Goal: Task Accomplishment & Management: Use online tool/utility

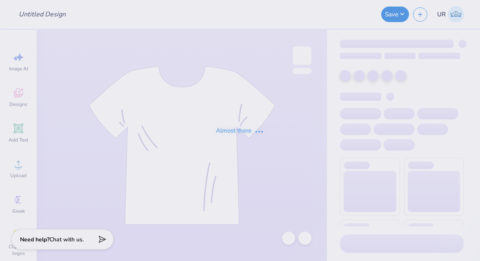
type input "VEX Robotics Shirt #2"
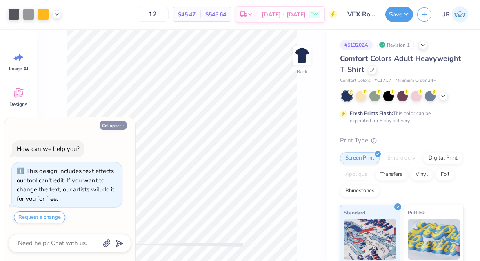
click at [112, 123] on button "Collapse" at bounding box center [113, 125] width 27 height 9
type textarea "x"
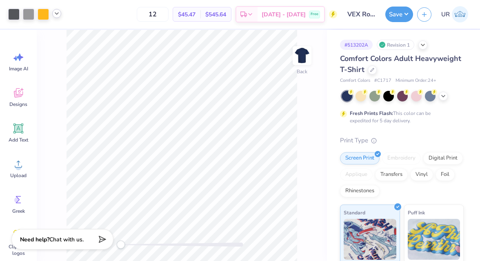
click at [56, 15] on icon at bounding box center [57, 13] width 7 height 7
click at [62, 34] on div at bounding box center [64, 34] width 11 height 11
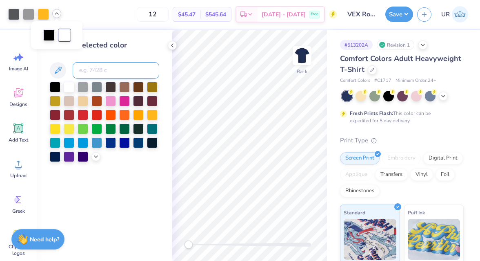
click at [91, 74] on input at bounding box center [116, 70] width 87 height 16
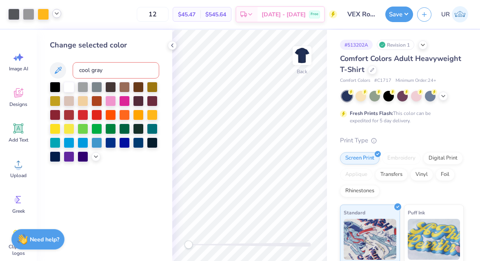
type input "cool gray 7"
click at [57, 13] on icon at bounding box center [57, 13] width 7 height 7
click at [172, 45] on icon at bounding box center [172, 45] width 7 height 7
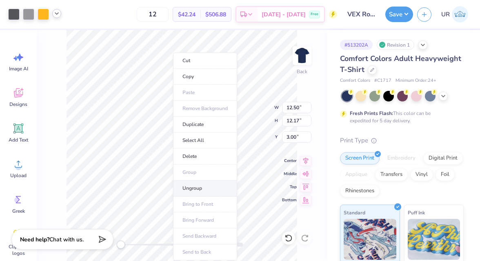
click at [205, 188] on li "Ungroup" at bounding box center [205, 188] width 64 height 16
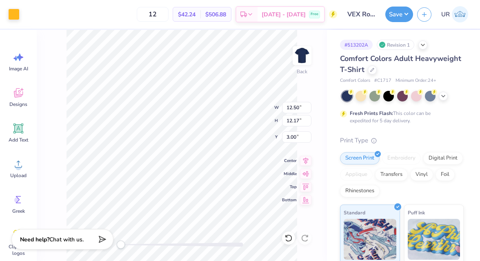
type input "12.50"
type input "12.17"
type input "3.00"
type input "0.14"
type input "0.71"
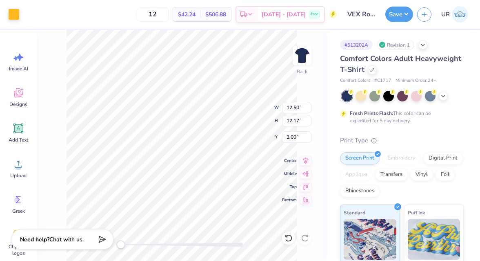
type input "4.84"
type input "2.13"
type input "1.62"
type input "6.42"
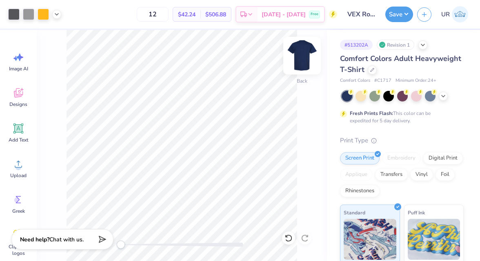
click at [302, 53] on img at bounding box center [302, 55] width 33 height 33
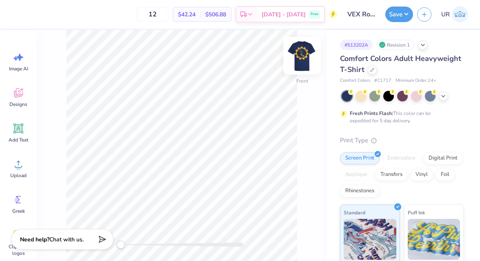
click at [308, 58] on img at bounding box center [302, 55] width 33 height 33
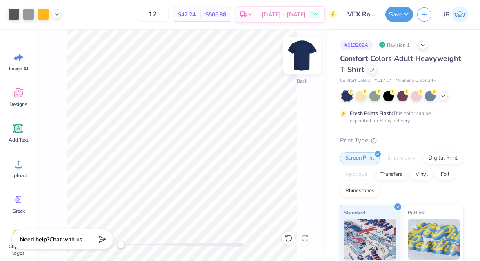
click at [312, 59] on img at bounding box center [302, 55] width 33 height 33
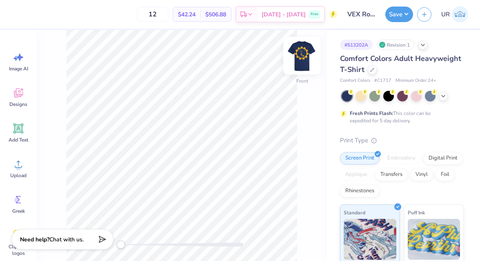
click at [299, 54] on img at bounding box center [302, 55] width 33 height 33
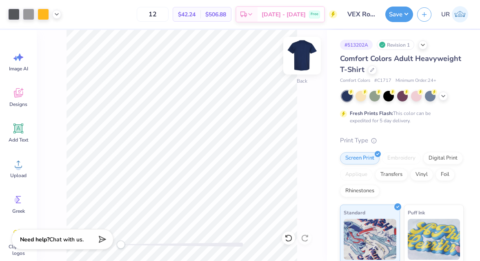
click at [300, 54] on img at bounding box center [302, 55] width 33 height 33
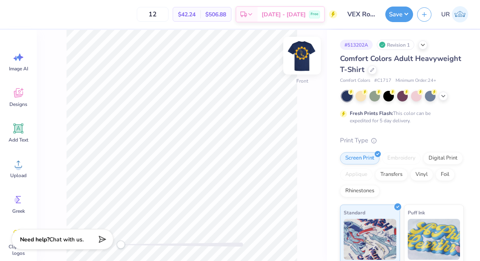
click at [303, 51] on img at bounding box center [302, 55] width 33 height 33
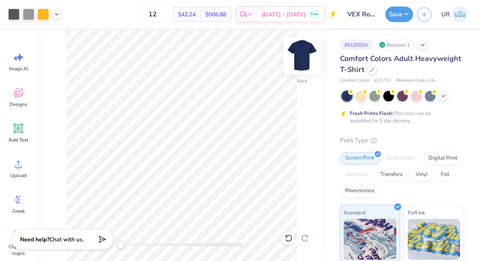
click at [304, 67] on img at bounding box center [302, 55] width 33 height 33
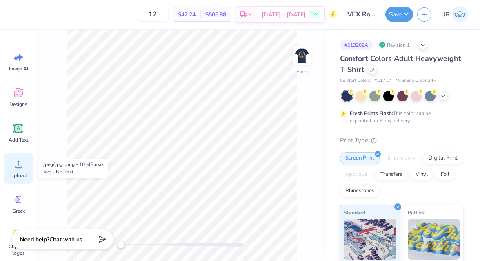
click at [17, 170] on div "Upload" at bounding box center [18, 168] width 29 height 31
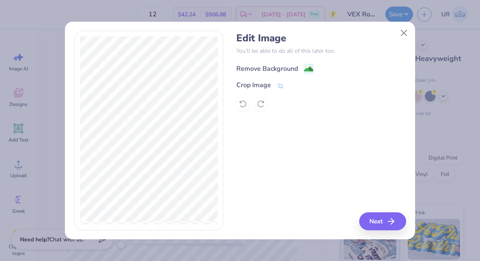
click at [286, 64] on div "Remove Background" at bounding box center [268, 69] width 62 height 10
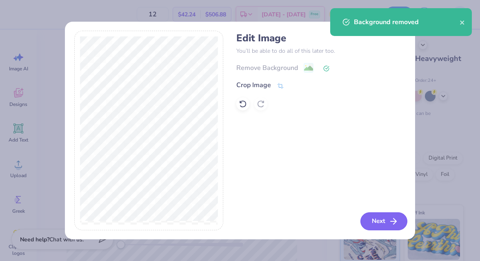
click at [368, 220] on button "Next" at bounding box center [384, 221] width 47 height 18
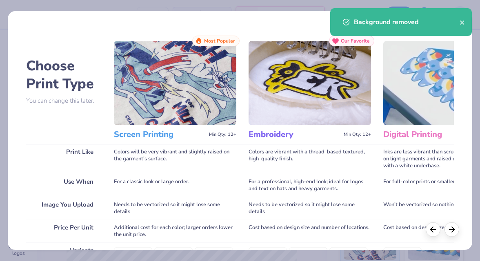
scroll to position [146, 0]
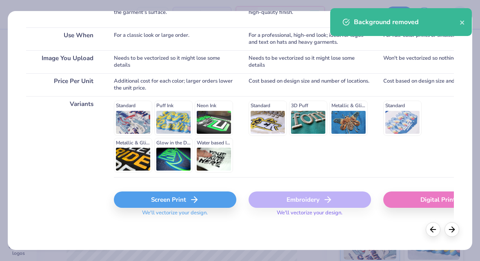
click at [167, 206] on div "Screen Print" at bounding box center [175, 199] width 123 height 16
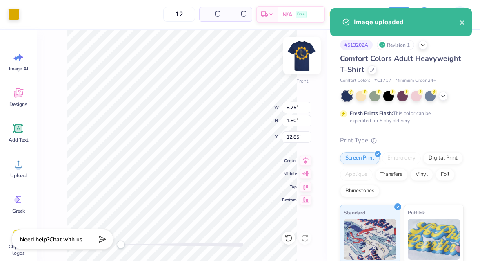
click at [306, 54] on img at bounding box center [302, 55] width 33 height 33
type input "8.75"
type input "1.80"
type input "12.85"
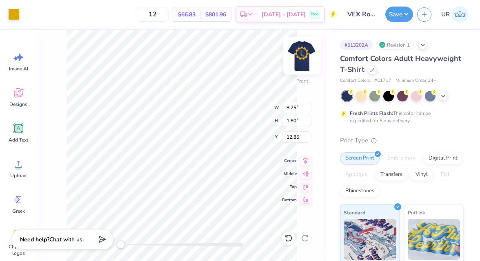
click at [297, 57] on img at bounding box center [302, 55] width 33 height 33
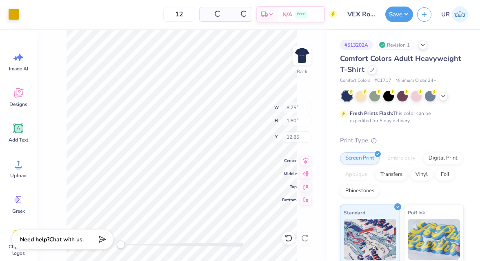
type input "8.61"
type input "1.77"
type input "10.34"
type input "12.50"
type input "12.17"
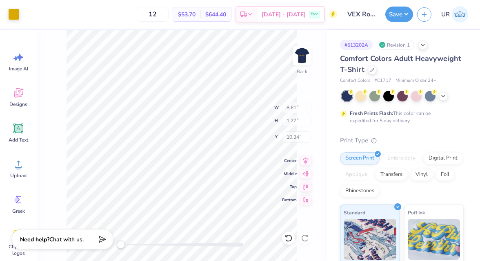
type input "3.00"
click at [18, 11] on div at bounding box center [13, 13] width 11 height 11
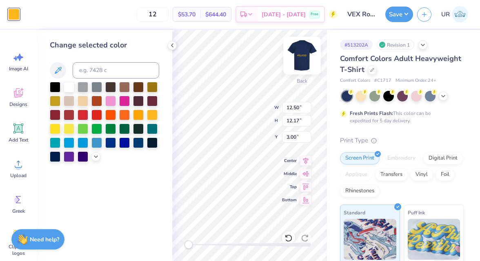
click at [306, 55] on img at bounding box center [302, 55] width 33 height 33
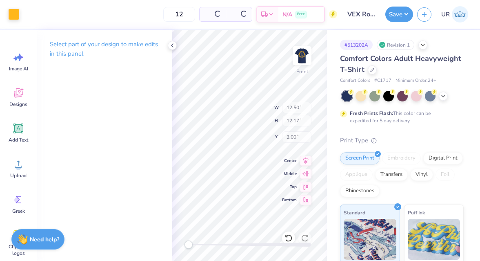
type input "12.71"
type input "12.37"
type input "5.39"
type input "8.75"
type input "1.80"
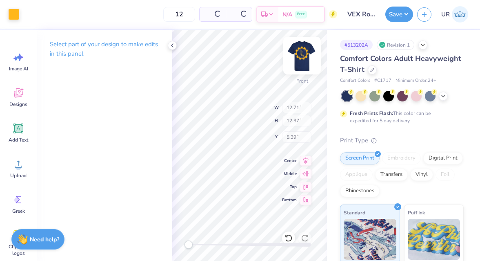
type input "12.85"
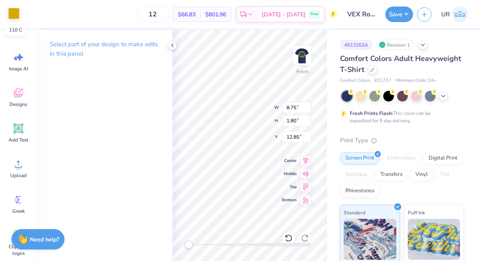
click at [16, 16] on div at bounding box center [13, 13] width 11 height 11
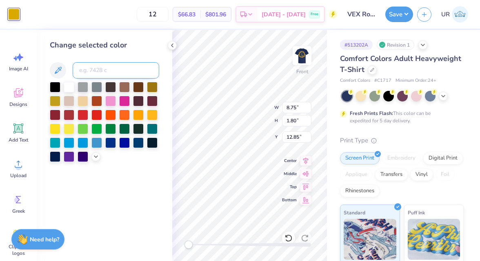
click at [105, 69] on input at bounding box center [116, 70] width 87 height 16
type input "1235"
click at [172, 45] on polyline at bounding box center [173, 45] width 2 height 3
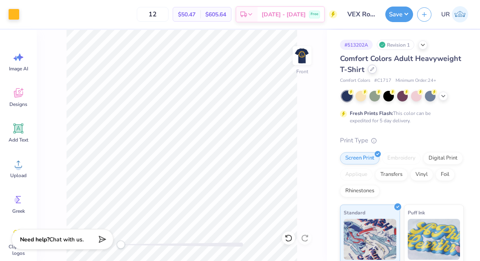
click at [373, 71] on icon at bounding box center [373, 69] width 4 height 4
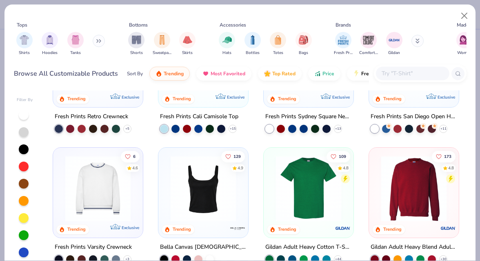
scroll to position [239, 0]
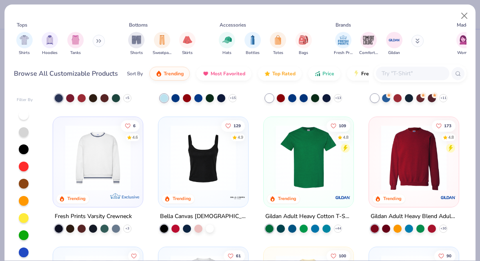
click at [308, 163] on img at bounding box center [309, 157] width 74 height 65
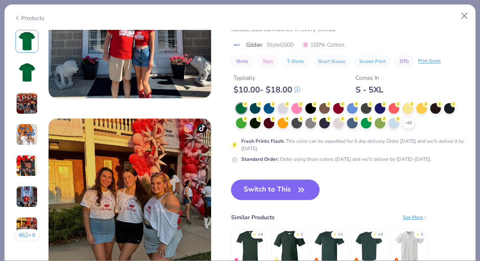
scroll to position [1001, 0]
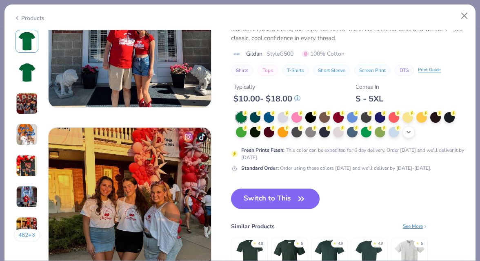
click at [409, 132] on polyline at bounding box center [408, 132] width 3 height 2
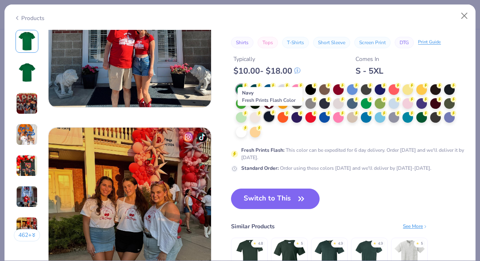
click at [268, 116] on div at bounding box center [269, 116] width 11 height 11
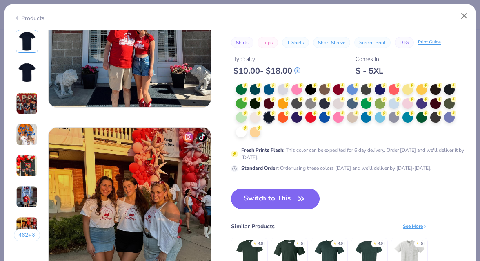
click at [272, 196] on button "Switch to This" at bounding box center [275, 198] width 89 height 20
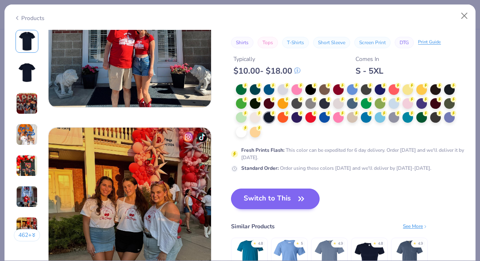
click at [270, 201] on button "Switch to This" at bounding box center [275, 198] width 89 height 20
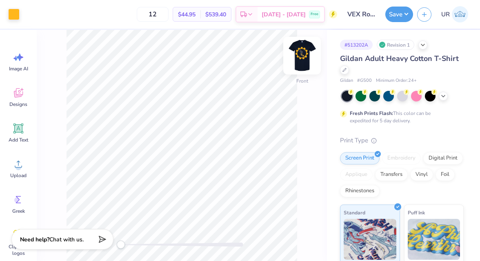
click at [298, 51] on img at bounding box center [302, 55] width 33 height 33
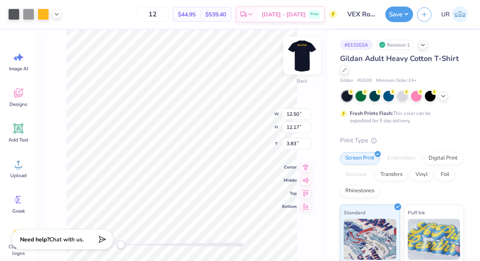
type input "3.77"
click at [303, 49] on img at bounding box center [302, 55] width 33 height 33
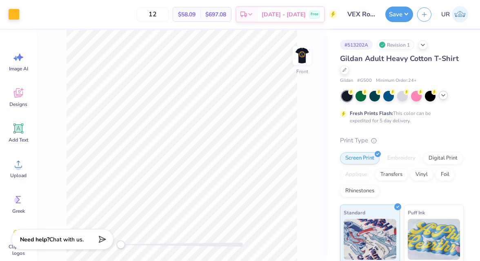
click at [443, 96] on icon at bounding box center [443, 95] width 7 height 7
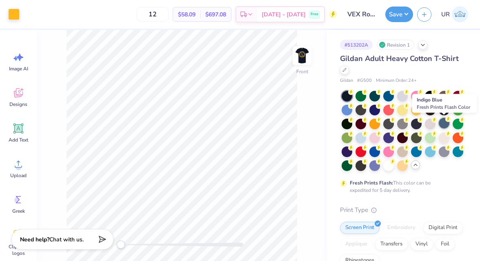
click at [445, 125] on div at bounding box center [444, 123] width 11 height 11
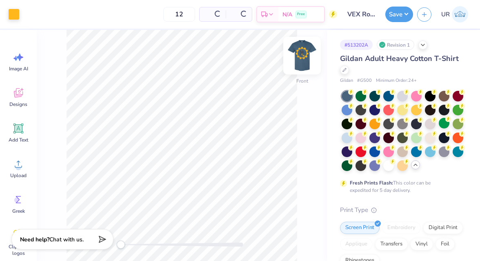
click at [303, 56] on img at bounding box center [302, 55] width 33 height 33
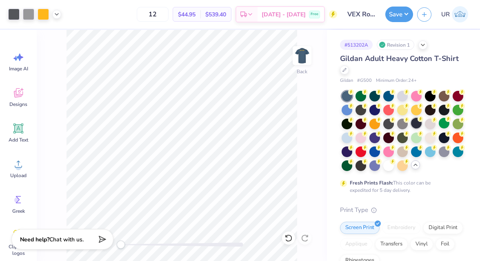
click at [416, 125] on div at bounding box center [416, 123] width 11 height 11
click at [418, 124] on div at bounding box center [416, 123] width 11 height 11
click at [375, 112] on div at bounding box center [375, 109] width 11 height 11
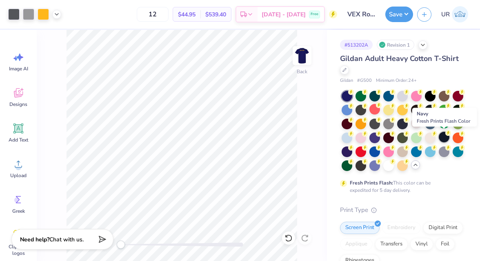
click at [442, 139] on div at bounding box center [444, 137] width 11 height 11
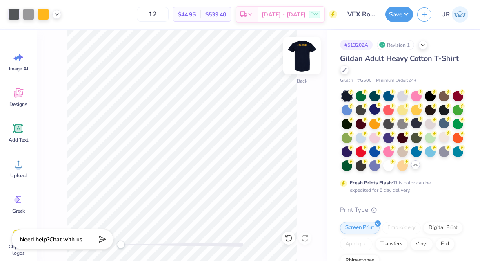
click at [305, 58] on img at bounding box center [302, 55] width 33 height 33
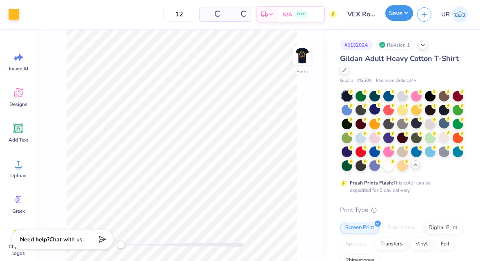
click at [400, 16] on button "Save" at bounding box center [400, 13] width 28 height 16
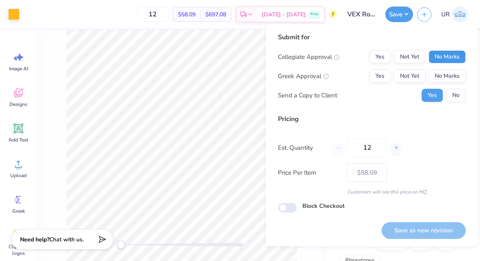
click at [446, 60] on button "No Marks" at bounding box center [447, 56] width 37 height 13
click at [446, 81] on button "No Marks" at bounding box center [447, 75] width 37 height 13
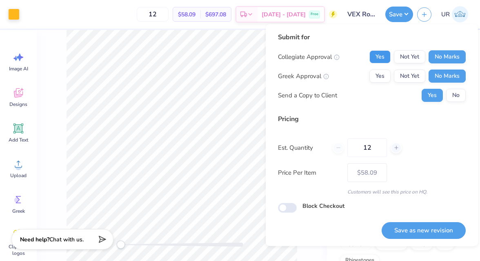
click at [383, 58] on button "Yes" at bounding box center [380, 56] width 21 height 13
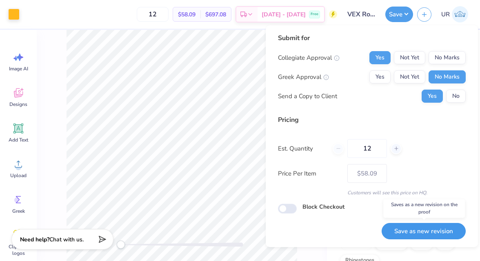
click at [383, 231] on button "Save as new revision" at bounding box center [424, 231] width 84 height 17
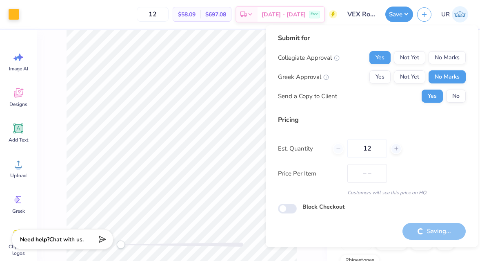
type input "$58.09"
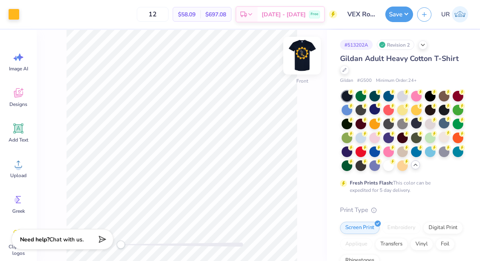
click at [305, 58] on img at bounding box center [302, 55] width 33 height 33
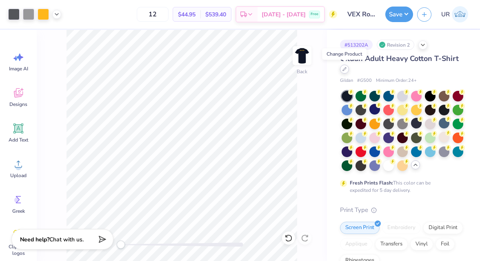
click at [346, 70] on icon at bounding box center [345, 69] width 4 height 4
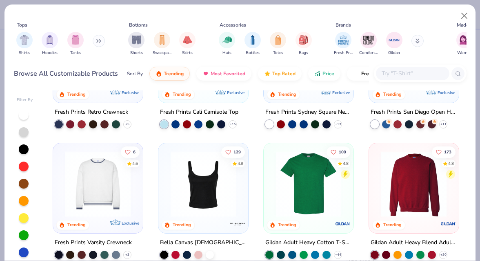
scroll to position [160, 0]
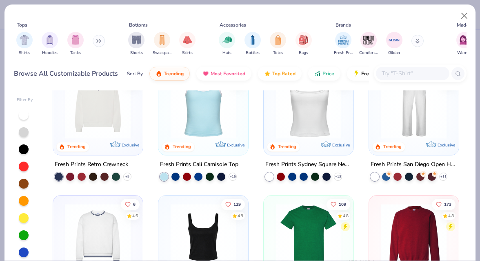
click at [417, 72] on input "text" at bounding box center [412, 73] width 63 height 9
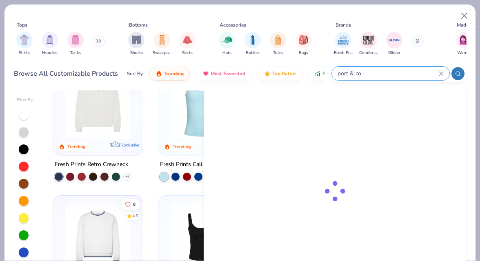
type input "port & co"
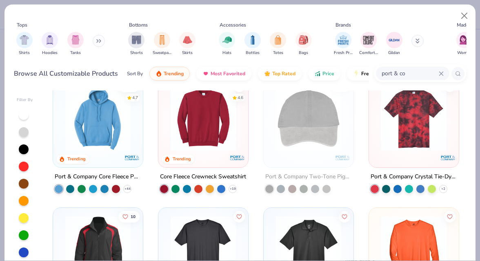
scroll to position [0, 0]
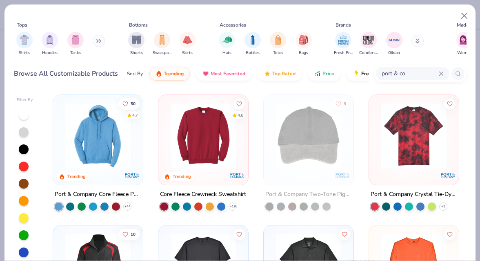
click at [442, 72] on icon at bounding box center [442, 73] width 4 height 4
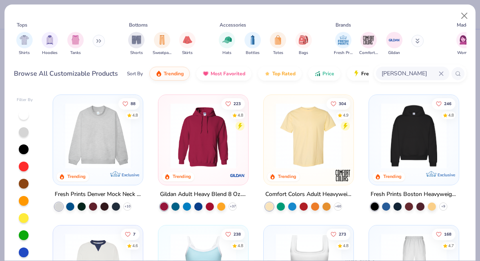
type input "[PERSON_NAME]"
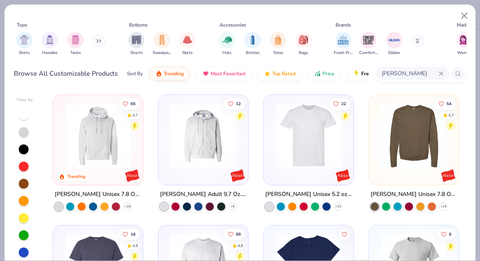
scroll to position [17, 0]
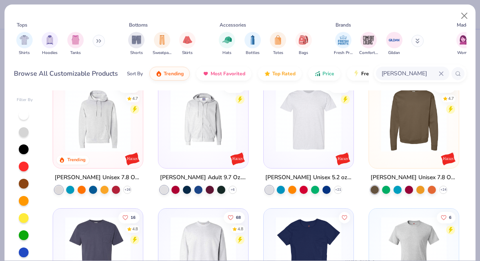
click at [315, 136] on img at bounding box center [309, 118] width 74 height 65
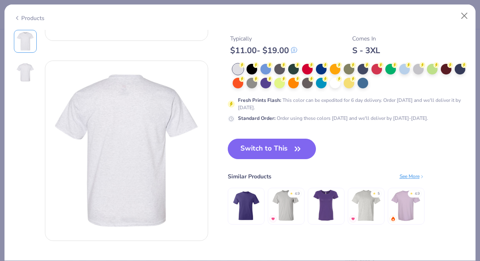
scroll to position [169, 0]
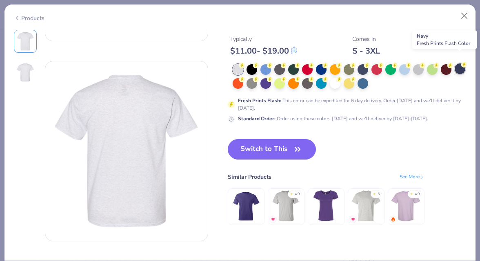
click at [464, 62] on circle at bounding box center [465, 65] width 6 height 6
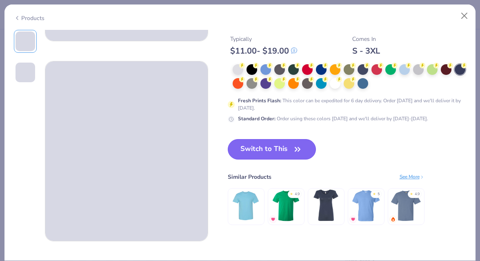
click at [274, 143] on button "Switch to This" at bounding box center [272, 149] width 89 height 20
click at [283, 144] on button "Switch to This" at bounding box center [272, 149] width 89 height 20
click at [286, 143] on button "Switch to This" at bounding box center [272, 149] width 89 height 20
click at [295, 143] on icon "button" at bounding box center [297, 148] width 11 height 11
click at [296, 143] on icon "button" at bounding box center [297, 148] width 11 height 11
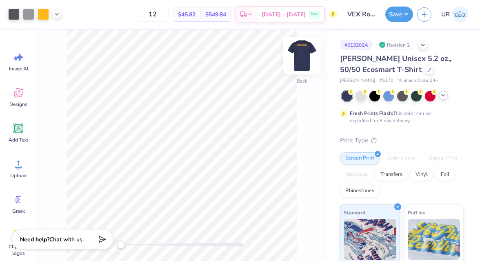
click at [308, 57] on img at bounding box center [302, 55] width 33 height 33
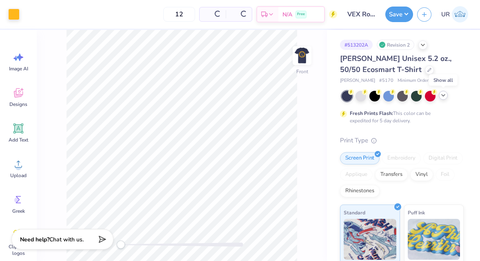
click at [447, 95] on div at bounding box center [443, 95] width 9 height 9
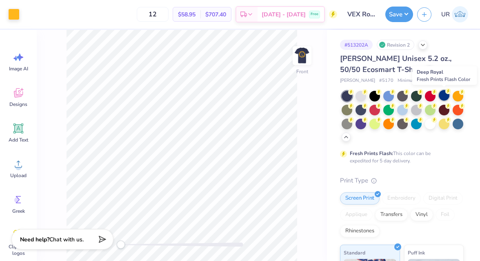
click at [448, 98] on div at bounding box center [444, 95] width 11 height 11
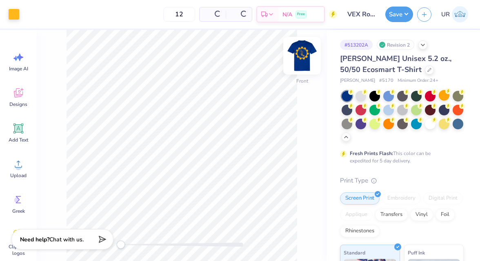
click at [304, 49] on img at bounding box center [302, 55] width 33 height 33
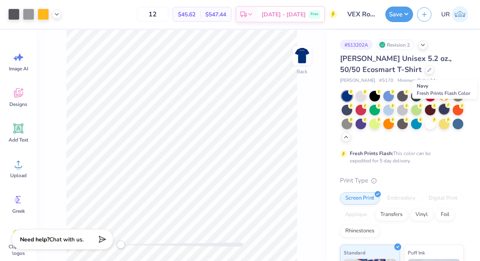
click at [444, 109] on div at bounding box center [444, 109] width 11 height 11
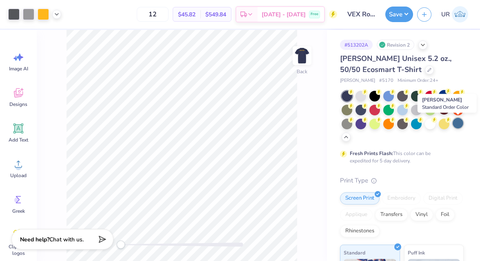
click at [458, 125] on div at bounding box center [458, 123] width 11 height 11
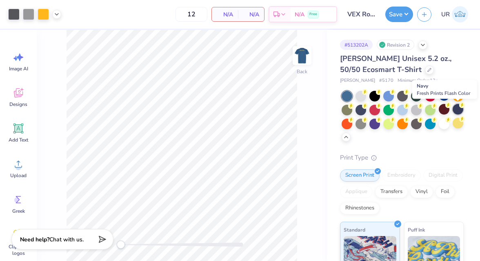
click at [456, 107] on div at bounding box center [458, 109] width 11 height 11
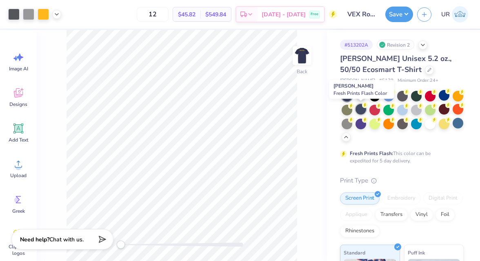
click at [362, 109] on div at bounding box center [361, 109] width 11 height 11
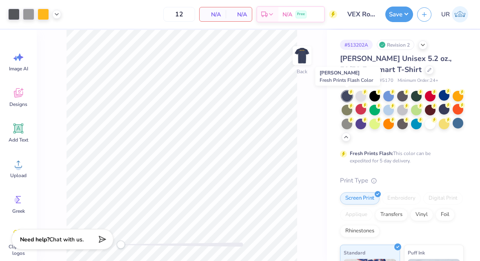
click at [348, 98] on div at bounding box center [347, 96] width 11 height 11
click at [446, 110] on div at bounding box center [444, 109] width 11 height 11
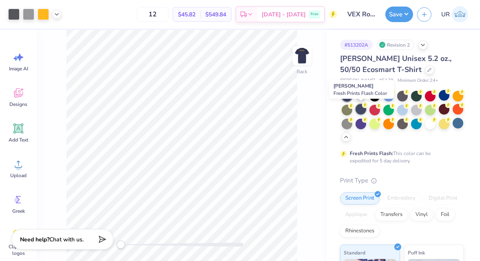
click at [364, 108] on div at bounding box center [361, 109] width 11 height 11
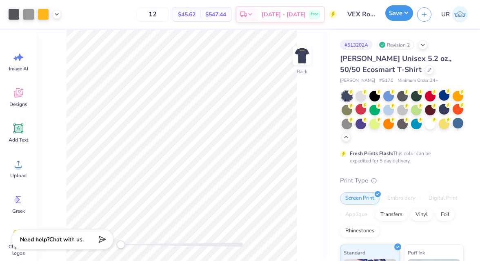
click at [403, 19] on button "Save" at bounding box center [400, 13] width 28 height 16
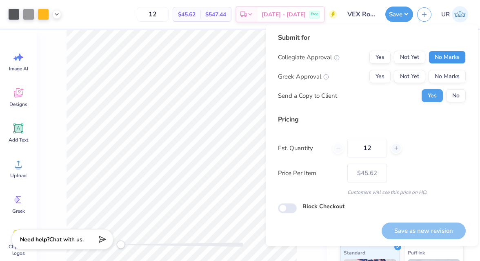
click at [444, 59] on button "No Marks" at bounding box center [447, 57] width 37 height 13
click at [381, 58] on button "Yes" at bounding box center [380, 57] width 21 height 13
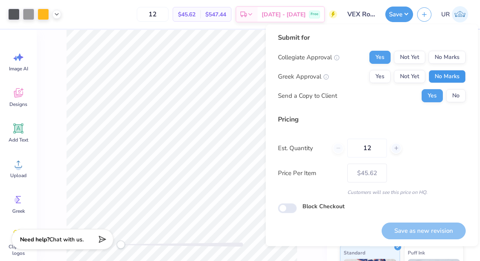
click at [451, 82] on button "No Marks" at bounding box center [447, 76] width 37 height 13
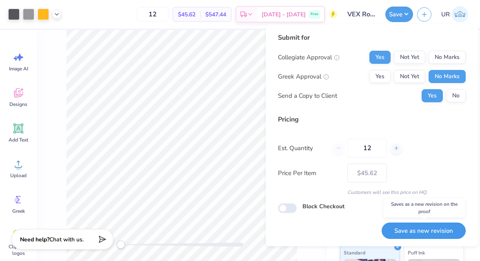
click at [383, 230] on button "Save as new revision" at bounding box center [424, 230] width 84 height 17
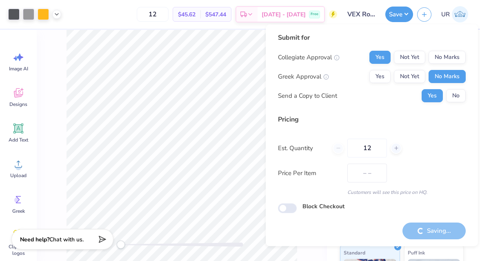
type input "$45.62"
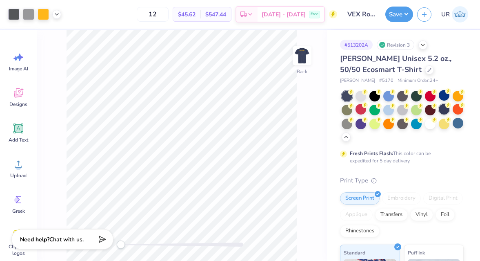
click at [444, 108] on div at bounding box center [444, 109] width 11 height 11
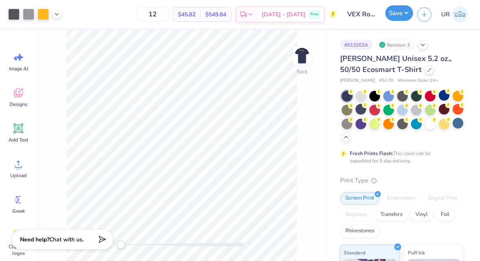
click at [409, 16] on button "Save" at bounding box center [400, 13] width 28 height 16
drag, startPoint x: 170, startPoint y: 13, endPoint x: 154, endPoint y: 13, distance: 16.3
click at [154, 13] on input "12" at bounding box center [153, 14] width 32 height 15
type input "30"
click at [402, 12] on button "Save" at bounding box center [400, 13] width 28 height 16
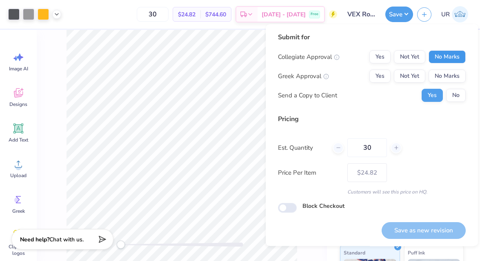
click at [451, 54] on button "No Marks" at bounding box center [447, 56] width 37 height 13
click at [385, 75] on button "Yes" at bounding box center [380, 75] width 21 height 13
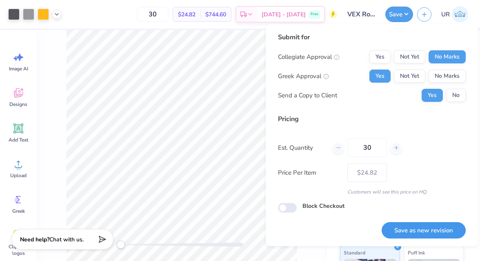
click at [421, 225] on button "Save as new revision" at bounding box center [424, 230] width 84 height 17
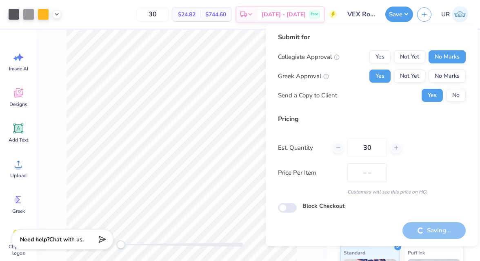
type input "$24.82"
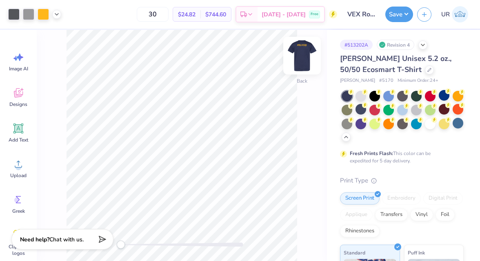
click at [303, 54] on img at bounding box center [302, 55] width 33 height 33
click at [308, 53] on img at bounding box center [302, 55] width 33 height 33
drag, startPoint x: 172, startPoint y: 15, endPoint x: 151, endPoint y: 15, distance: 21.7
click at [151, 15] on input "30" at bounding box center [153, 14] width 32 height 15
type input "40"
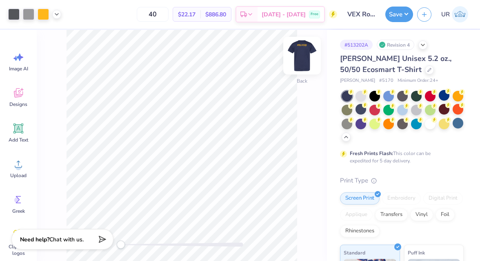
click at [302, 62] on img at bounding box center [302, 55] width 33 height 33
click at [304, 57] on img at bounding box center [302, 55] width 33 height 33
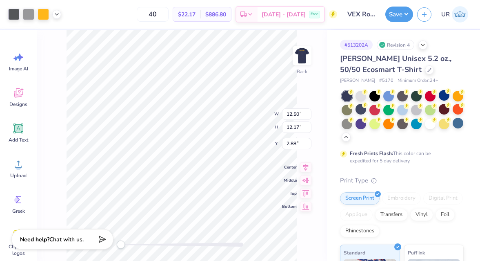
type input "2.21"
type input "2.77"
type input "3.59"
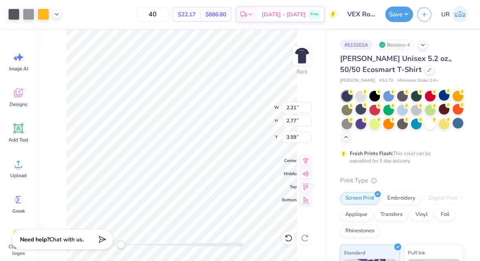
type input "11.75"
type input "14.52"
type input "2.60"
type input "8.90"
type input "10.42"
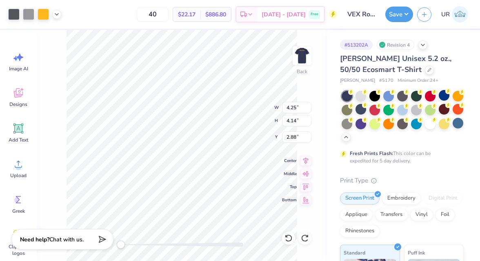
type input "4.02"
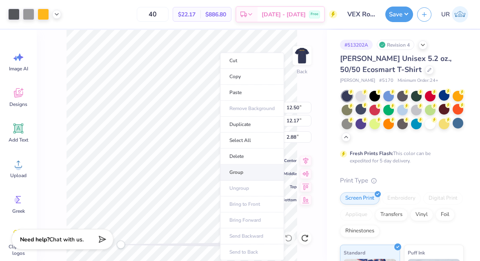
click at [249, 165] on li "Group" at bounding box center [252, 172] width 64 height 16
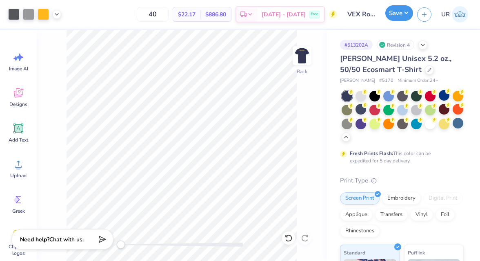
click at [397, 13] on button "Save" at bounding box center [400, 13] width 28 height 16
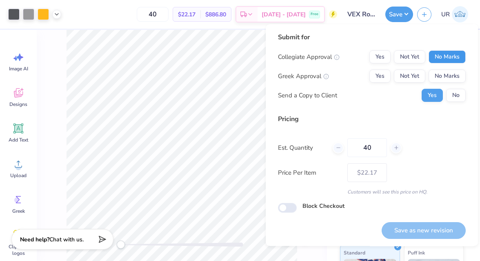
click at [456, 56] on button "No Marks" at bounding box center [447, 56] width 37 height 13
click at [454, 74] on button "No Marks" at bounding box center [447, 75] width 37 height 13
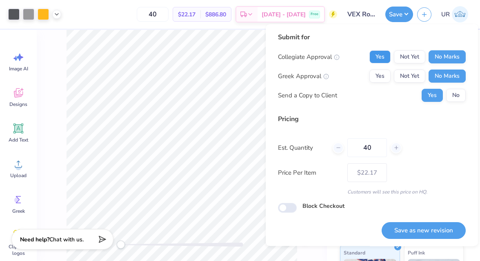
click at [384, 56] on button "Yes" at bounding box center [380, 56] width 21 height 13
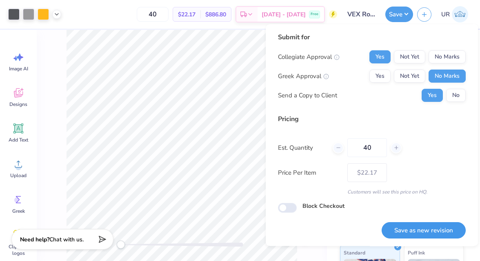
click at [405, 234] on button "Save as new revision" at bounding box center [424, 230] width 84 height 17
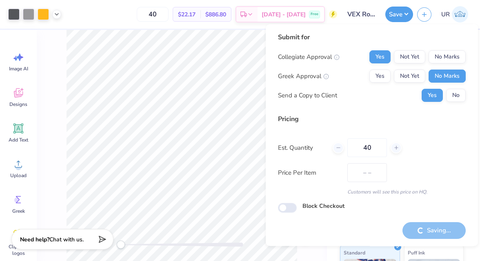
type input "$22.17"
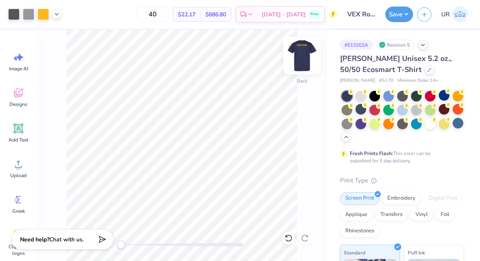
click at [306, 65] on img at bounding box center [302, 55] width 33 height 33
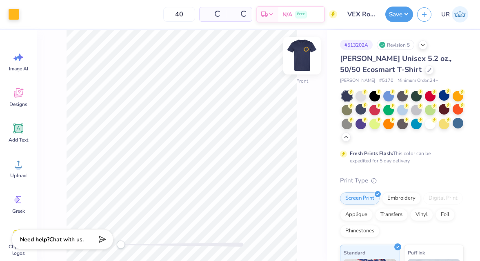
click at [305, 64] on img at bounding box center [302, 55] width 33 height 33
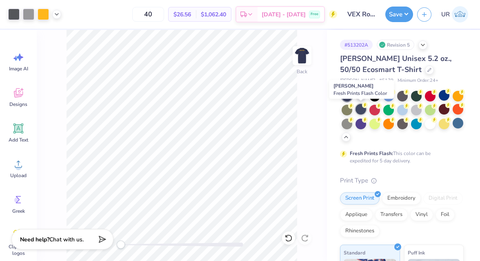
click at [362, 112] on div at bounding box center [361, 109] width 11 height 11
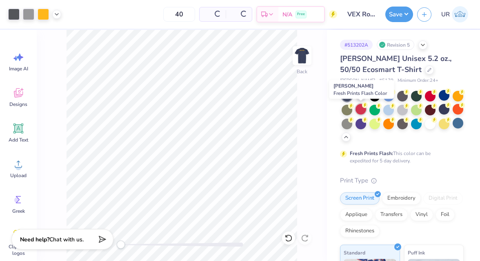
click at [362, 111] on div at bounding box center [361, 109] width 11 height 11
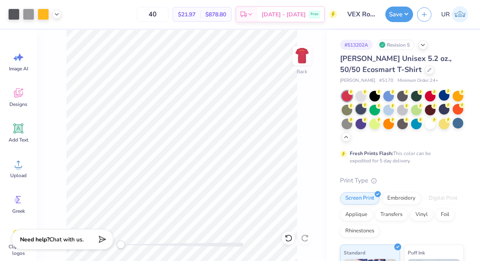
click at [362, 111] on div at bounding box center [361, 109] width 11 height 11
click at [404, 13] on button "Save" at bounding box center [400, 13] width 28 height 16
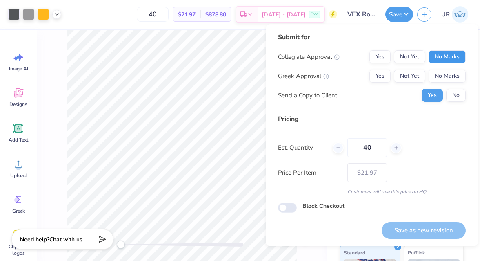
click at [442, 60] on button "No Marks" at bounding box center [447, 56] width 37 height 13
click at [442, 68] on div "Collegiate Approval Yes Not Yet No Marks Greek Approval Yes Not Yet No Marks Se…" at bounding box center [372, 75] width 188 height 51
click at [442, 76] on button "No Marks" at bounding box center [447, 75] width 37 height 13
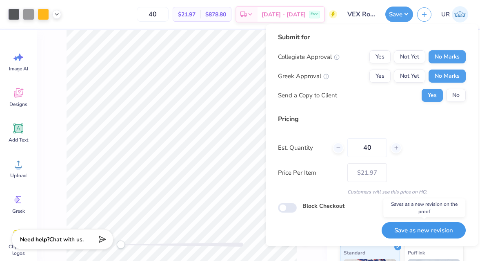
click at [429, 230] on button "Save as new revision" at bounding box center [424, 230] width 84 height 17
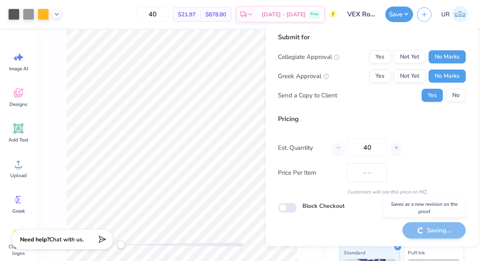
type input "$21.97"
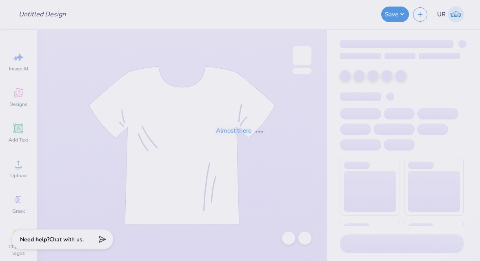
type input "Shirts for Student Education Association [GEOGRAPHIC_DATA]"
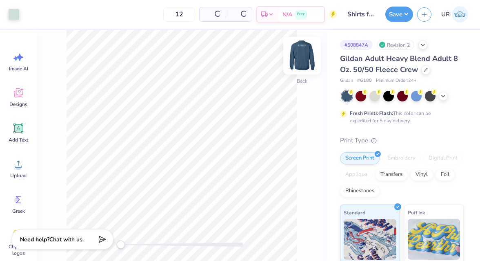
click at [305, 59] on img at bounding box center [302, 55] width 33 height 33
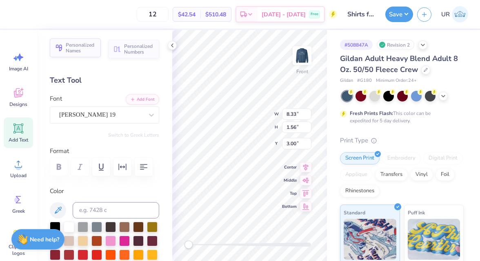
click at [87, 45] on span "Personalized Names" at bounding box center [81, 47] width 30 height 11
type input "12.43"
type input "2.00"
type input "12.25"
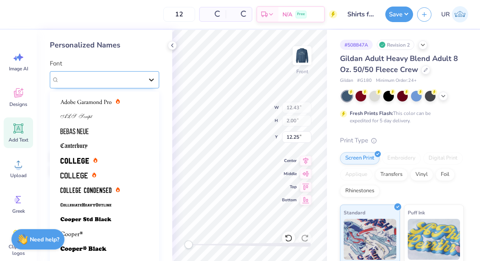
click at [153, 82] on icon at bounding box center [151, 80] width 8 height 8
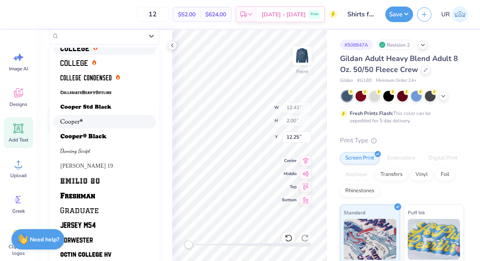
scroll to position [60, 0]
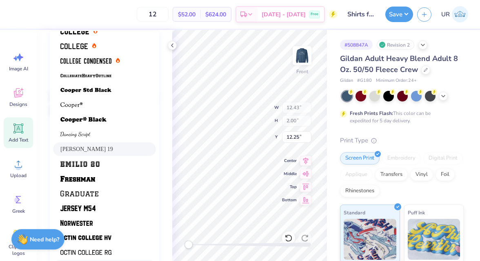
click at [120, 150] on div "Emilio 19" at bounding box center [104, 149] width 88 height 9
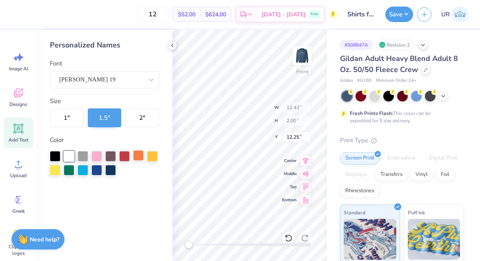
type input "8.33"
type input "1.56"
type input "3.00"
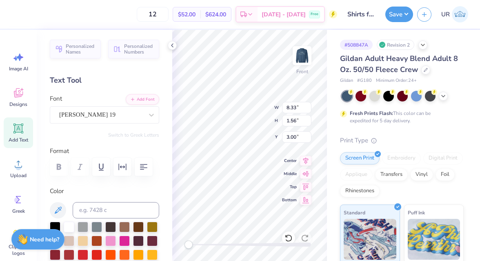
type input "9.49"
type input "1.50"
type input "12.50"
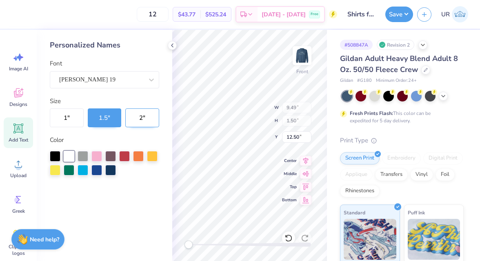
click at [145, 114] on button "2 "" at bounding box center [142, 117] width 34 height 19
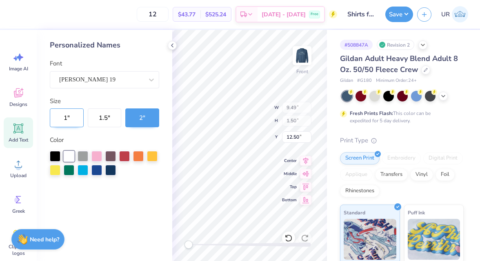
click at [73, 117] on button "1 "" at bounding box center [67, 117] width 34 height 19
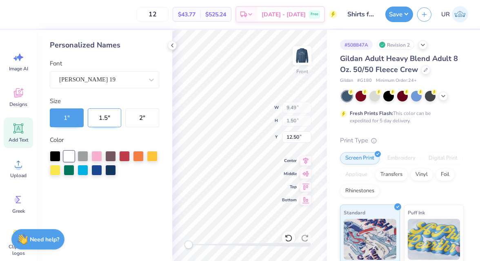
click at [103, 121] on button "1.5 "" at bounding box center [105, 117] width 34 height 19
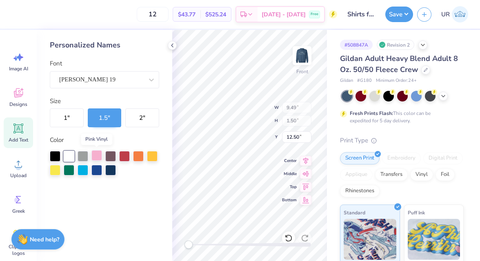
click at [96, 155] on div at bounding box center [97, 155] width 11 height 11
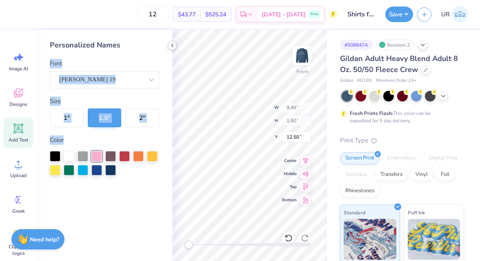
click at [169, 41] on div "12 $43.77 Per Item $525.24 Total Est. Delivery Sep 25 - 28 Free Design Title Sh…" at bounding box center [240, 130] width 480 height 261
click at [170, 42] on icon at bounding box center [172, 45] width 7 height 7
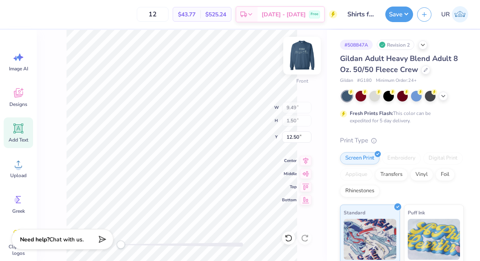
click at [299, 56] on img at bounding box center [302, 55] width 33 height 33
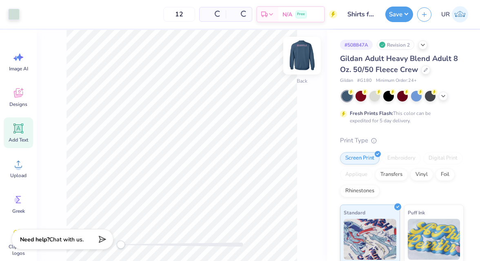
click at [303, 56] on img at bounding box center [302, 55] width 33 height 33
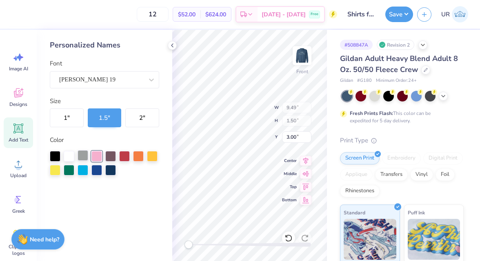
click at [82, 156] on div at bounding box center [83, 155] width 11 height 11
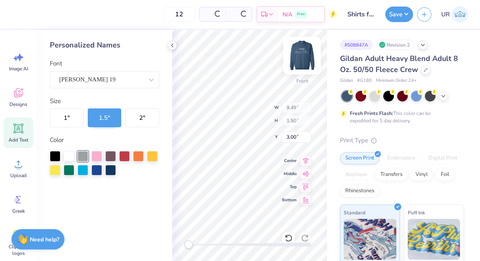
click at [298, 54] on img at bounding box center [302, 55] width 33 height 33
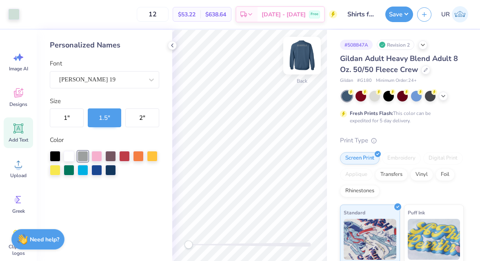
click at [297, 56] on img at bounding box center [302, 55] width 33 height 33
click at [174, 45] on icon at bounding box center [172, 45] width 7 height 7
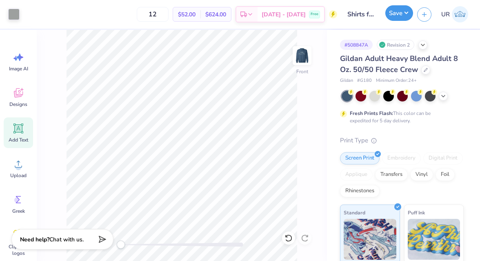
click at [403, 14] on button "Save" at bounding box center [400, 13] width 28 height 16
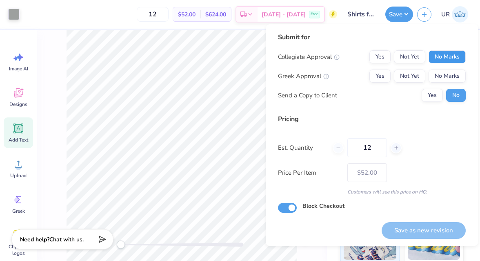
click at [441, 58] on button "No Marks" at bounding box center [447, 56] width 37 height 13
click at [442, 75] on button "No Marks" at bounding box center [447, 75] width 37 height 13
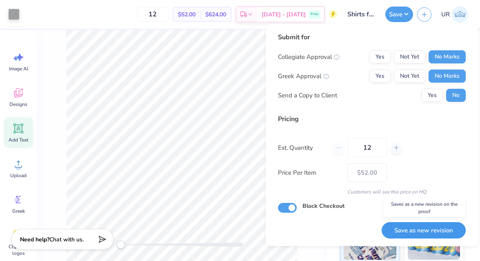
click at [398, 228] on button "Save as new revision" at bounding box center [424, 230] width 84 height 17
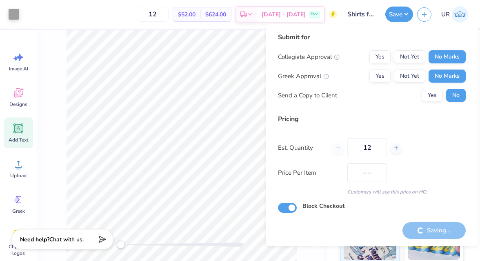
type input "$52.00"
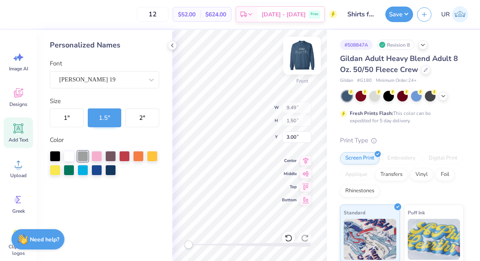
click at [305, 54] on img at bounding box center [302, 55] width 33 height 33
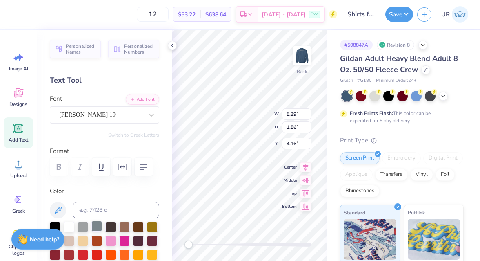
click at [94, 225] on div at bounding box center [97, 226] width 11 height 11
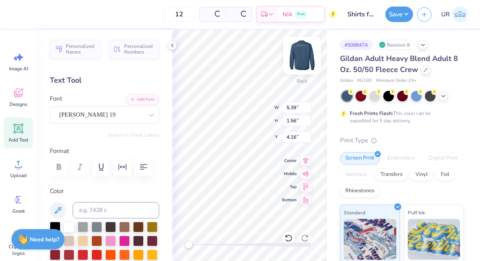
click at [308, 58] on img at bounding box center [302, 55] width 33 height 33
type input "5.40"
type input "6.48"
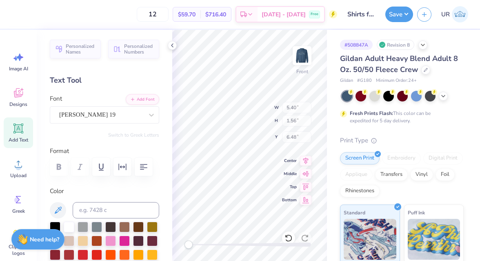
click at [308, 58] on img at bounding box center [302, 55] width 16 height 16
type input "5.39"
type input "4.16"
click at [82, 228] on div at bounding box center [83, 226] width 11 height 11
click at [306, 56] on img at bounding box center [302, 55] width 33 height 33
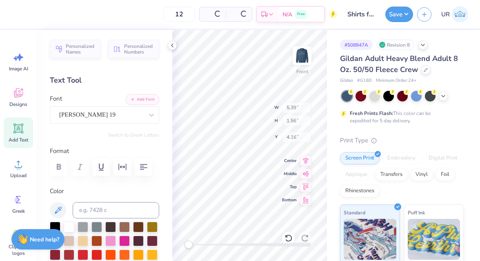
type input "5.40"
type input "6.48"
click at [306, 56] on img at bounding box center [302, 55] width 16 height 16
type input "5.39"
type input "4.16"
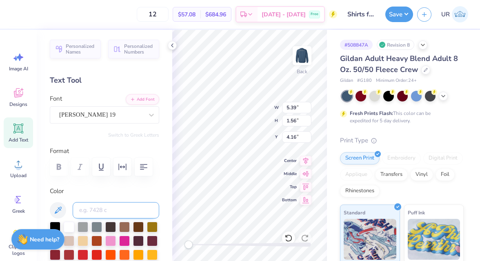
click at [112, 206] on input at bounding box center [116, 210] width 87 height 16
type input "gray vinyl"
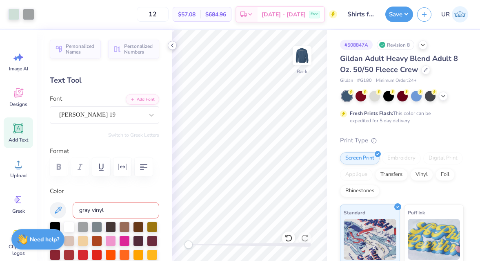
click at [173, 44] on icon at bounding box center [172, 45] width 7 height 7
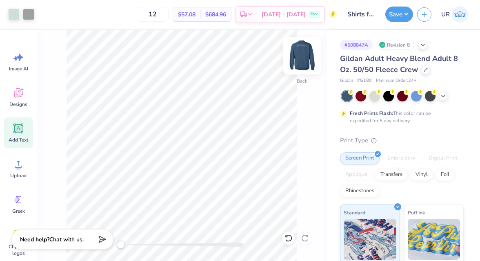
click at [302, 58] on img at bounding box center [302, 55] width 33 height 33
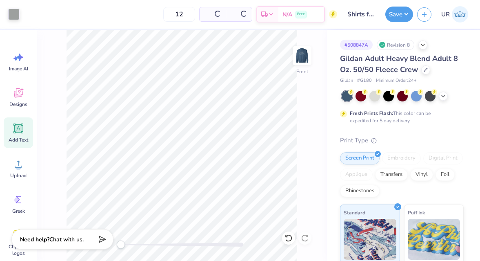
click at [302, 58] on img at bounding box center [302, 55] width 16 height 16
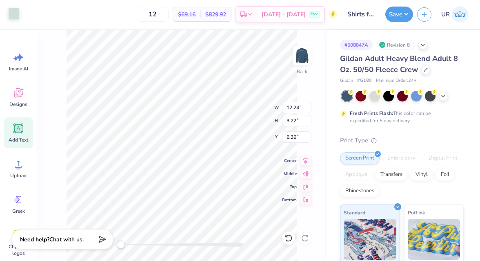
click at [16, 11] on div at bounding box center [13, 13] width 11 height 11
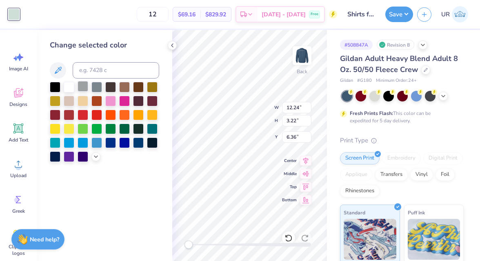
click at [85, 88] on div at bounding box center [83, 86] width 11 height 11
click at [173, 46] on icon at bounding box center [172, 45] width 7 height 7
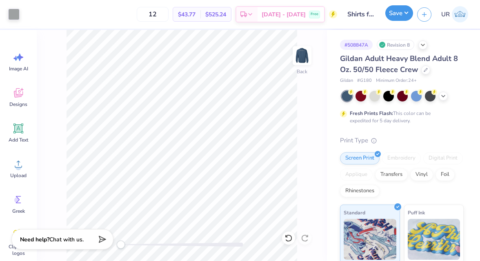
click at [404, 12] on button "Save" at bounding box center [400, 13] width 28 height 16
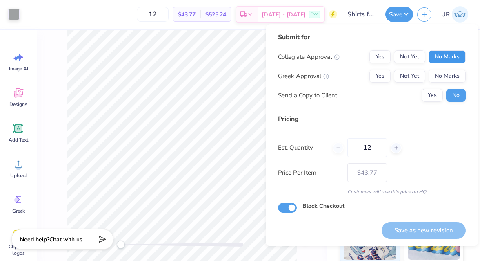
click at [453, 55] on button "No Marks" at bounding box center [447, 56] width 37 height 13
click at [443, 75] on button "No Marks" at bounding box center [447, 75] width 37 height 13
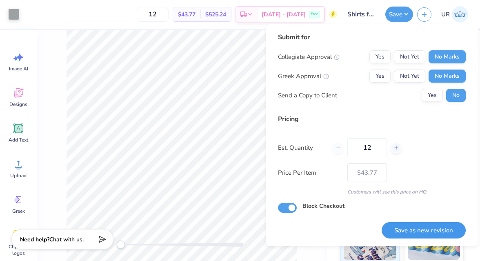
click at [395, 225] on button "Save as new revision" at bounding box center [424, 230] width 84 height 17
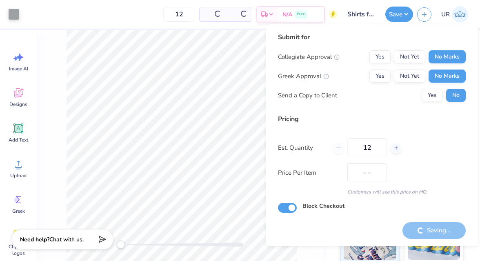
type input "$43.77"
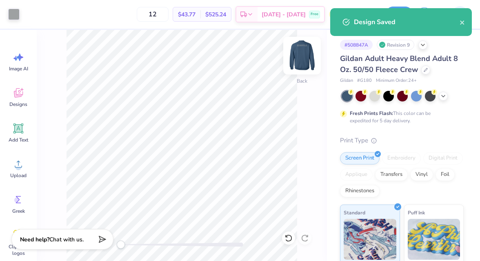
click at [297, 56] on img at bounding box center [302, 55] width 33 height 33
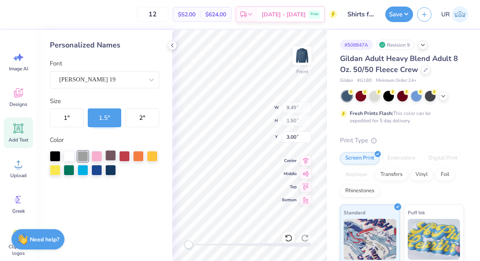
click at [107, 158] on div at bounding box center [110, 155] width 11 height 11
click at [152, 155] on div at bounding box center [152, 155] width 11 height 11
click at [140, 156] on div at bounding box center [138, 155] width 11 height 11
click at [126, 156] on div at bounding box center [124, 155] width 11 height 11
click at [114, 166] on div at bounding box center [110, 169] width 11 height 11
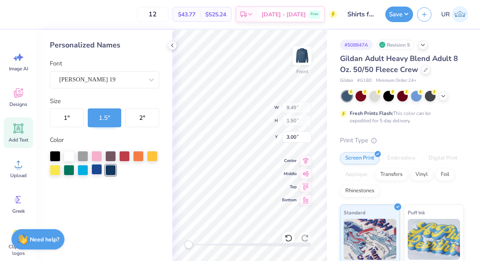
click at [95, 170] on div at bounding box center [97, 169] width 11 height 11
click at [111, 160] on div at bounding box center [110, 155] width 11 height 11
click at [104, 157] on div at bounding box center [104, 163] width 109 height 25
click at [98, 157] on div at bounding box center [97, 155] width 11 height 11
click at [69, 156] on div at bounding box center [69, 155] width 11 height 11
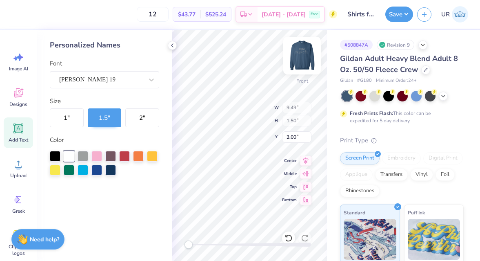
click at [308, 56] on img at bounding box center [302, 55] width 33 height 33
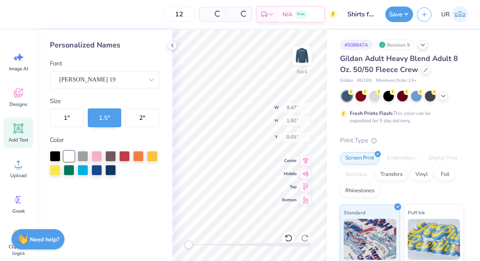
type input "9.47"
type input "0.69"
type input "5.39"
type input "1.56"
type input "4.16"
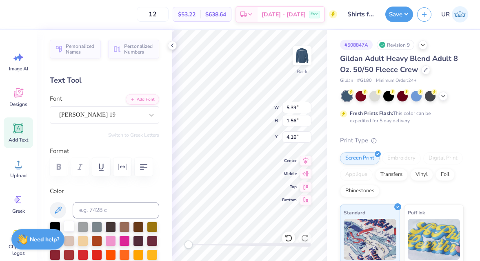
click at [71, 229] on div at bounding box center [69, 226] width 11 height 11
type input "12.24"
type input "3.22"
type input "6.36"
click at [70, 225] on div at bounding box center [69, 226] width 11 height 11
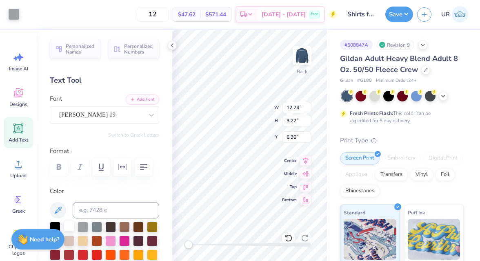
click at [67, 229] on div at bounding box center [69, 226] width 11 height 11
click at [9, 9] on div at bounding box center [13, 13] width 11 height 11
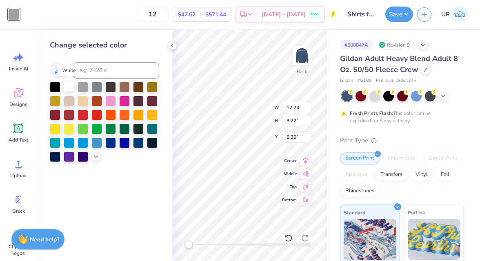
click at [72, 82] on div at bounding box center [69, 86] width 11 height 11
click at [172, 47] on icon at bounding box center [172, 45] width 7 height 7
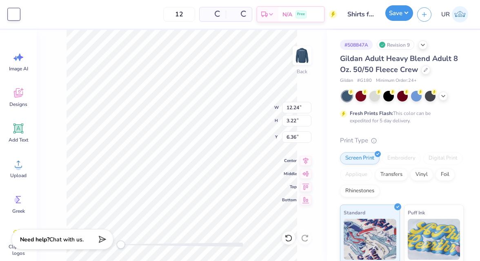
click at [395, 14] on button "Save" at bounding box center [400, 13] width 28 height 16
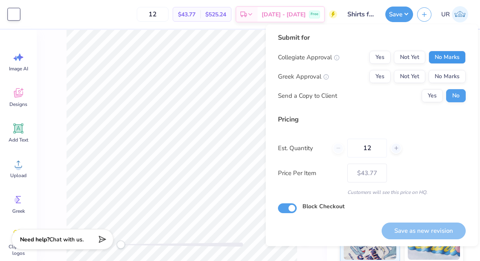
click at [435, 60] on button "No Marks" at bounding box center [447, 57] width 37 height 13
click at [440, 76] on button "No Marks" at bounding box center [447, 76] width 37 height 13
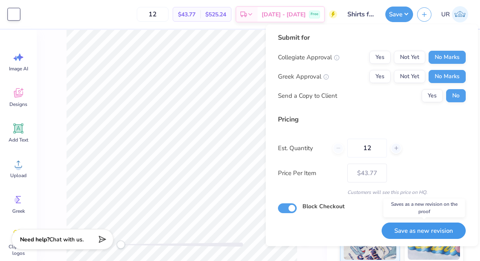
click at [405, 223] on button "Save as new revision" at bounding box center [424, 230] width 84 height 17
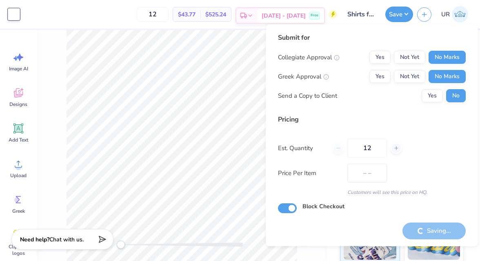
type input "$43.77"
